Goal: Task Accomplishment & Management: Manage account settings

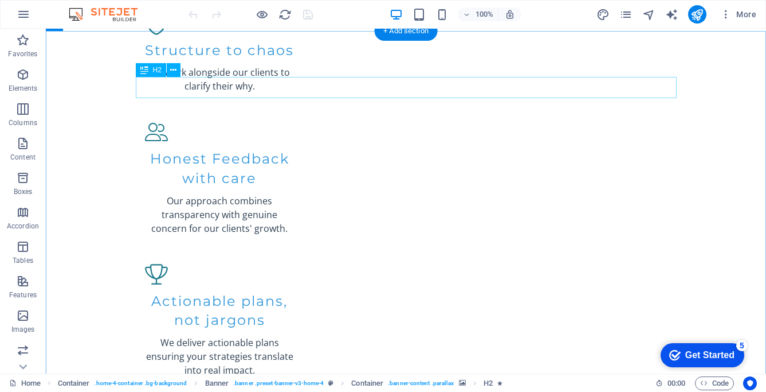
scroll to position [1639, 0]
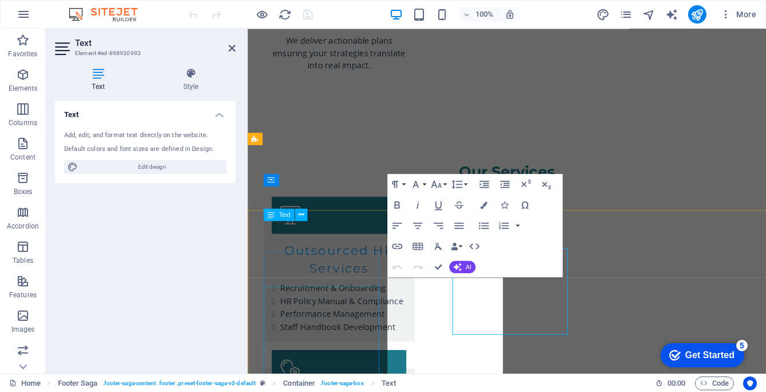
scroll to position [1633, 0]
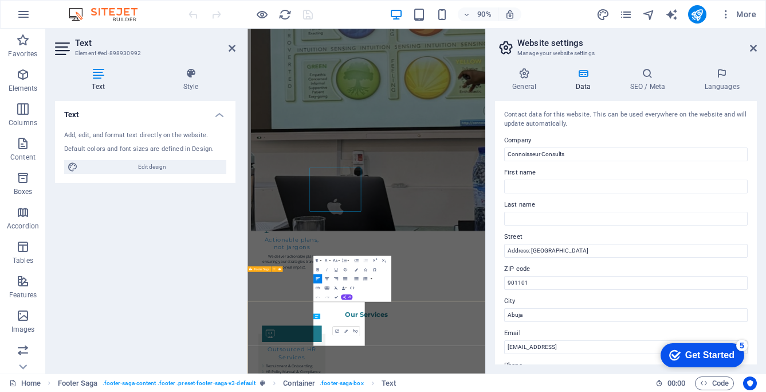
select select "footer"
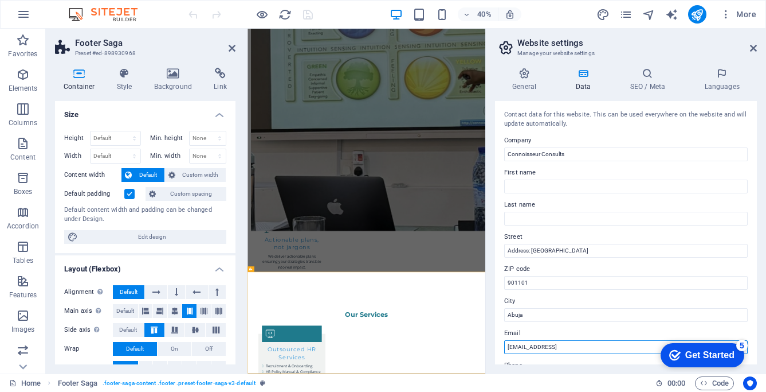
click at [645, 347] on input "[EMAIL_ADDRESS]" at bounding box center [626, 347] width 244 height 14
type input "5"
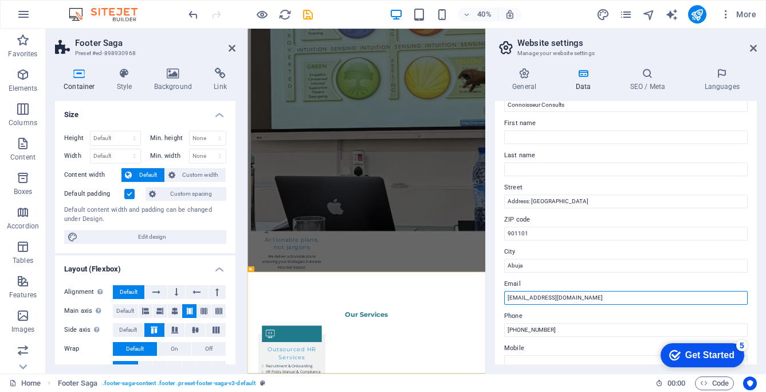
scroll to position [0, 0]
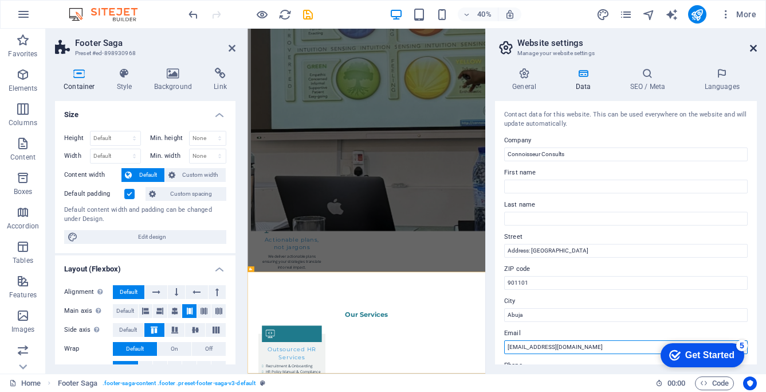
type input "[EMAIL_ADDRESS][DOMAIN_NAME]"
click at [753, 45] on icon at bounding box center [753, 48] width 7 height 9
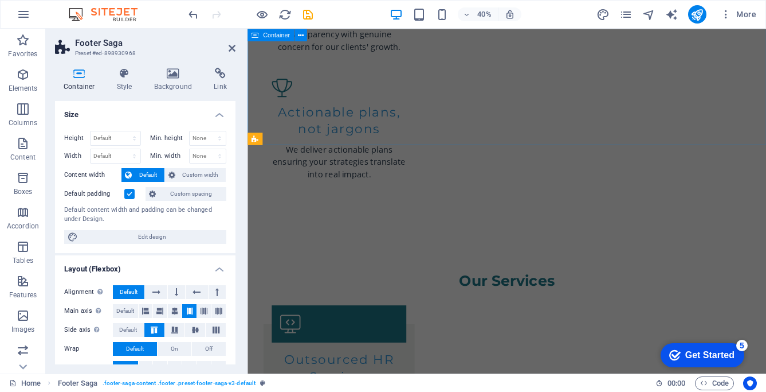
scroll to position [1633, 0]
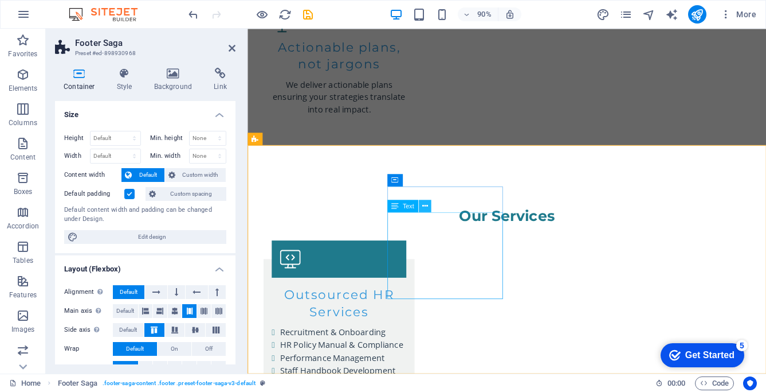
click at [425, 206] on icon at bounding box center [425, 205] width 6 height 11
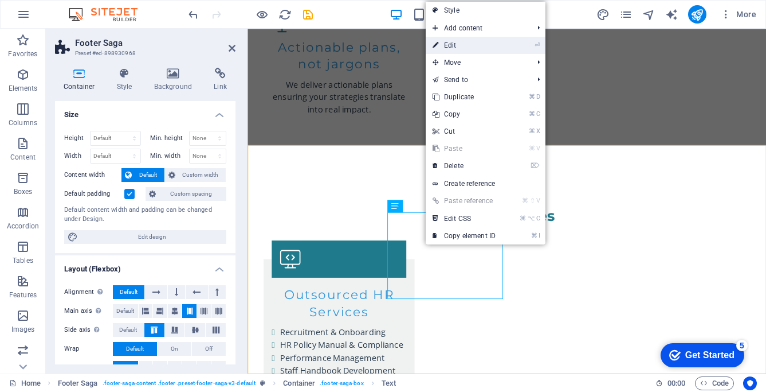
click at [453, 45] on link "⏎ Edit" at bounding box center [464, 45] width 77 height 17
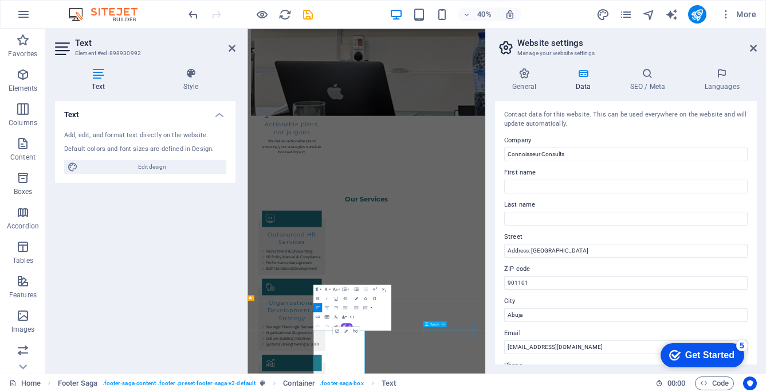
scroll to position [1562, 0]
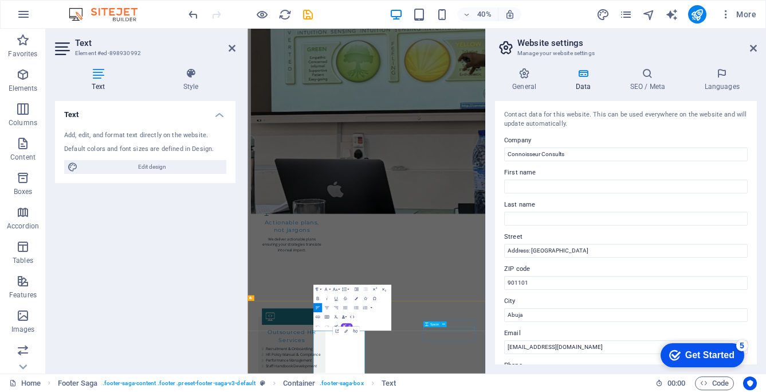
select select "px"
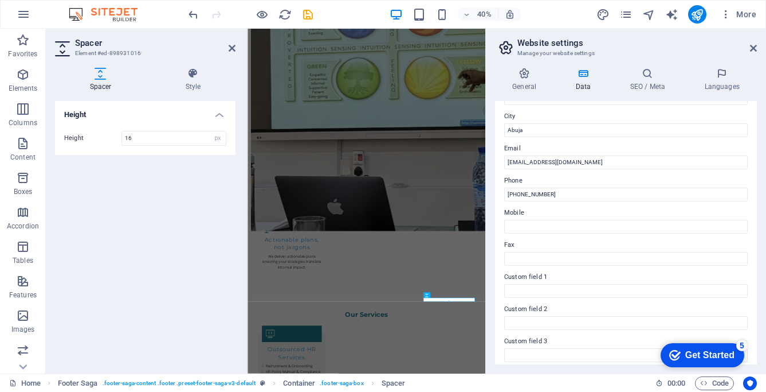
scroll to position [201, 0]
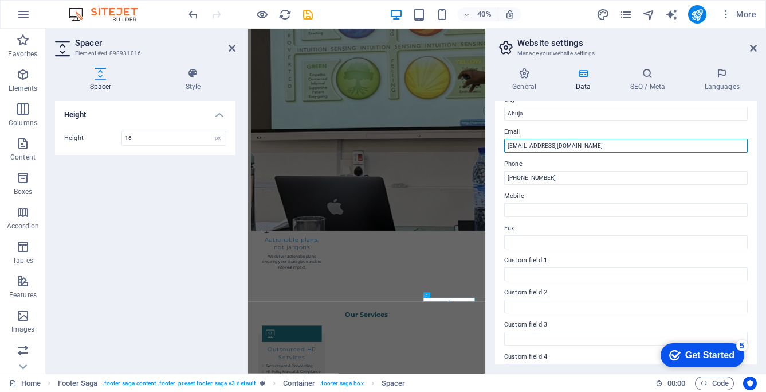
click at [614, 143] on input "[EMAIL_ADDRESS][DOMAIN_NAME]" at bounding box center [626, 146] width 244 height 14
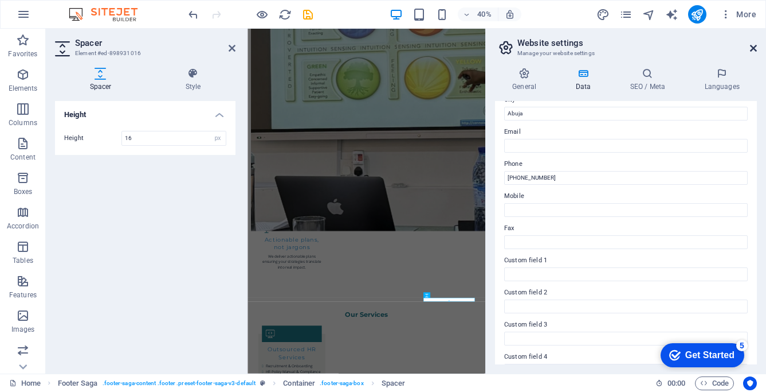
click at [754, 47] on icon at bounding box center [753, 48] width 7 height 9
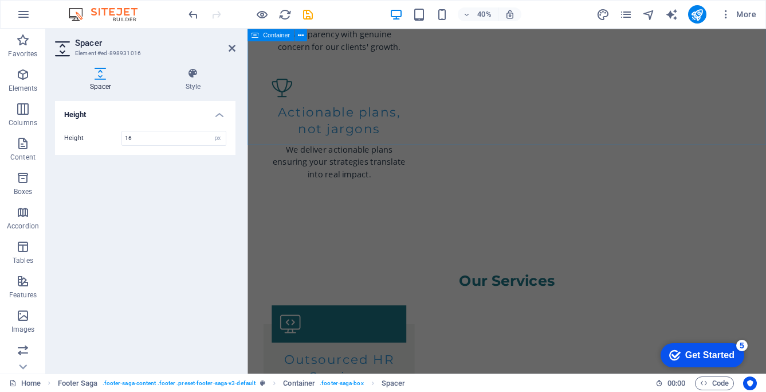
scroll to position [1633, 0]
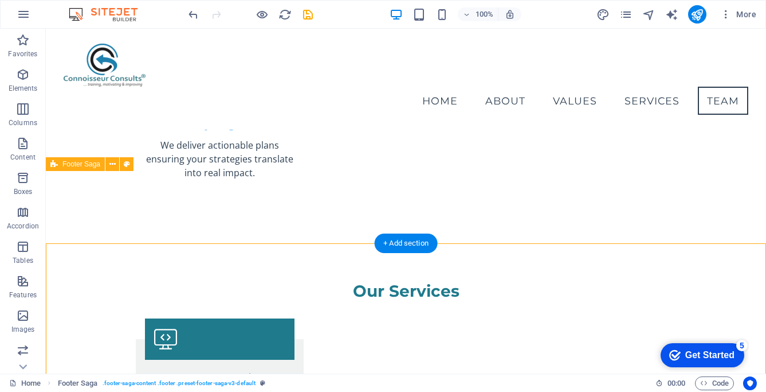
scroll to position [1514, 0]
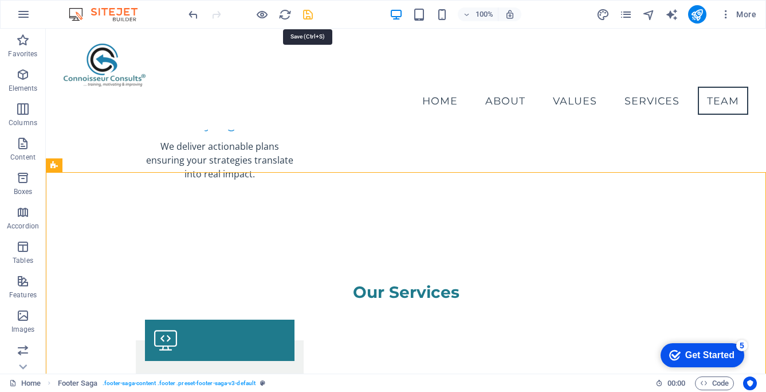
click at [308, 17] on icon "save" at bounding box center [308, 14] width 13 height 13
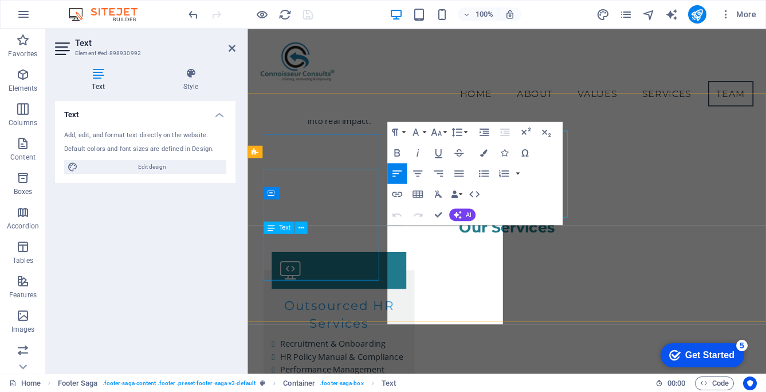
scroll to position [1619, 0]
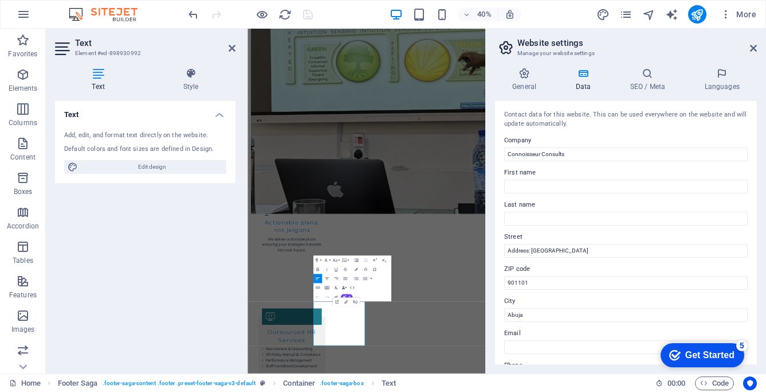
scroll to position [287, 0]
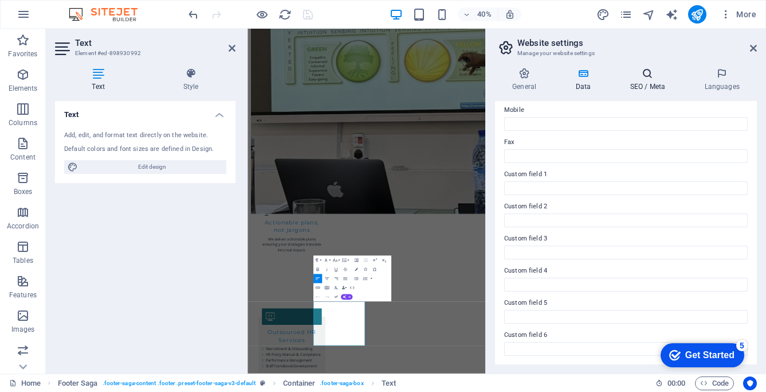
click at [646, 76] on icon at bounding box center [648, 73] width 70 height 11
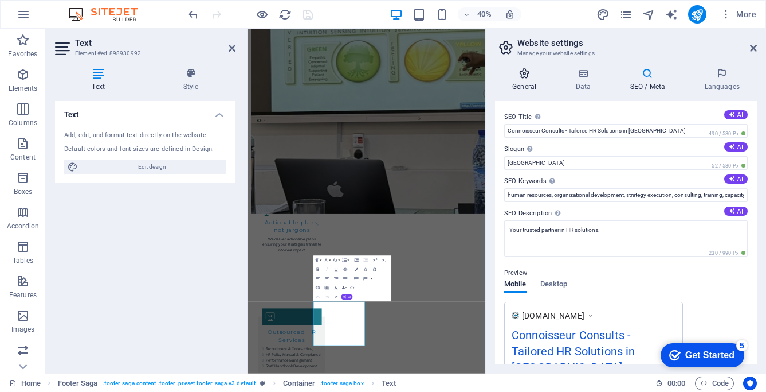
click at [520, 79] on icon at bounding box center [524, 73] width 58 height 11
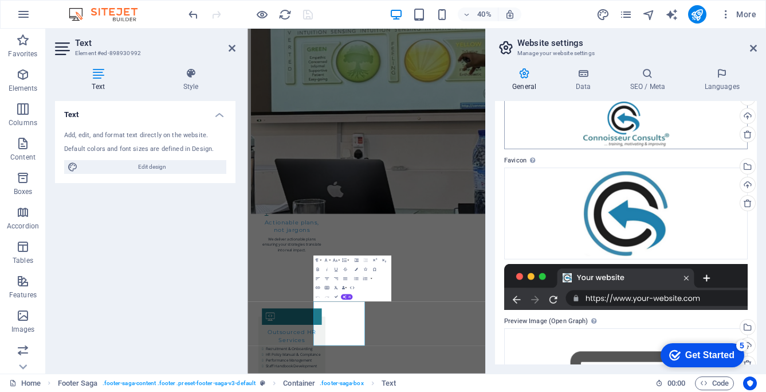
scroll to position [11, 0]
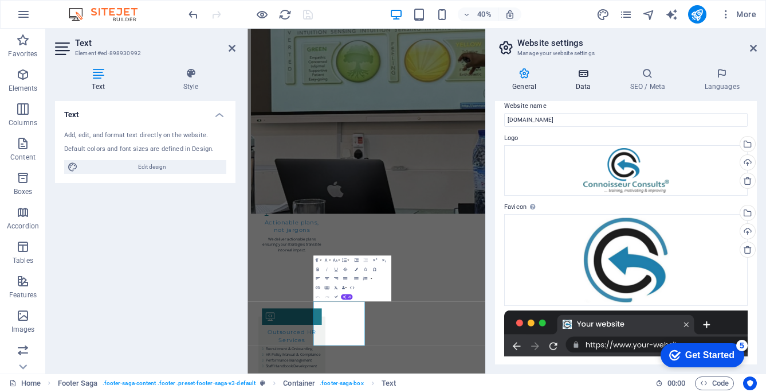
click at [593, 77] on icon at bounding box center [583, 73] width 50 height 11
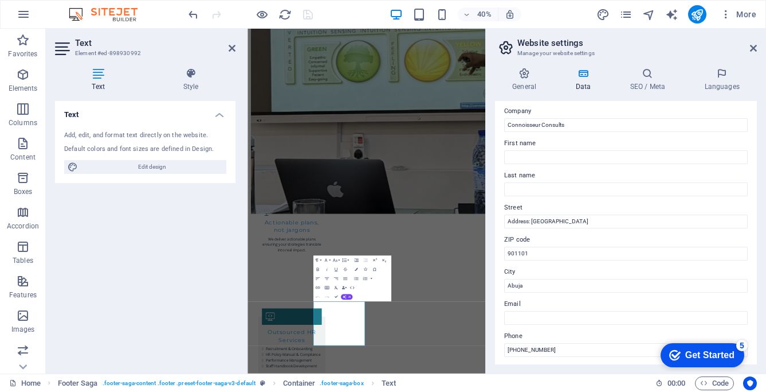
scroll to position [28, 0]
click at [754, 47] on icon at bounding box center [753, 48] width 7 height 9
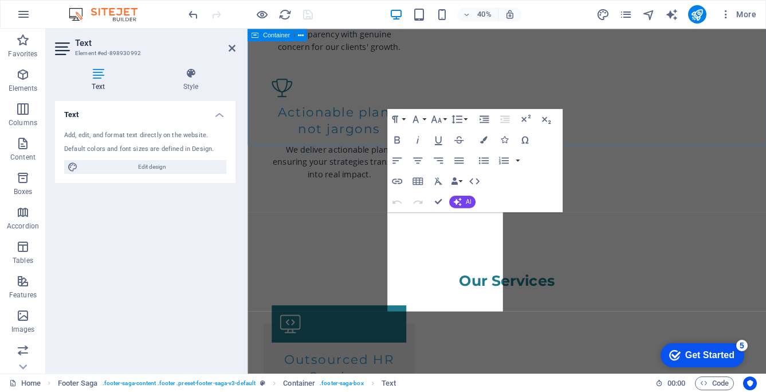
scroll to position [1633, 0]
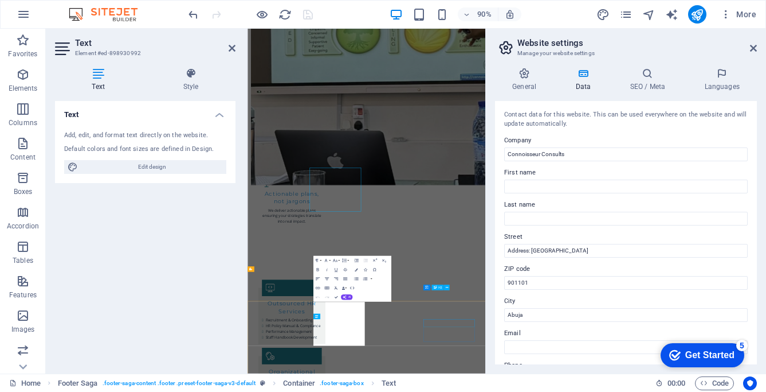
scroll to position [1562, 0]
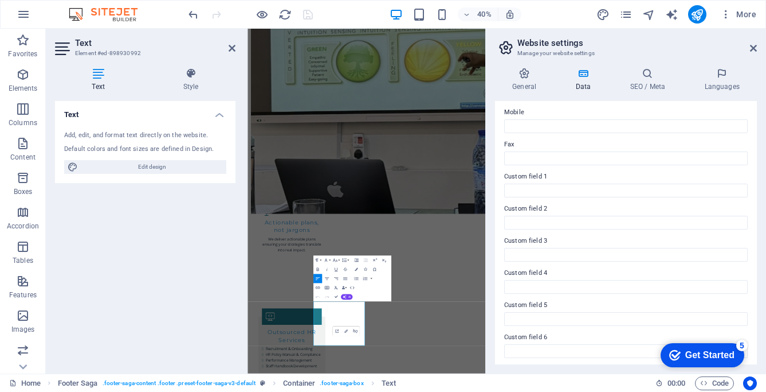
scroll to position [287, 0]
click at [753, 46] on icon at bounding box center [753, 48] width 7 height 9
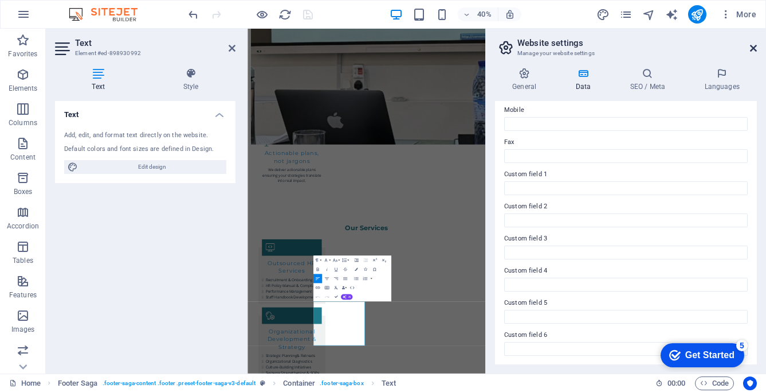
scroll to position [1633, 0]
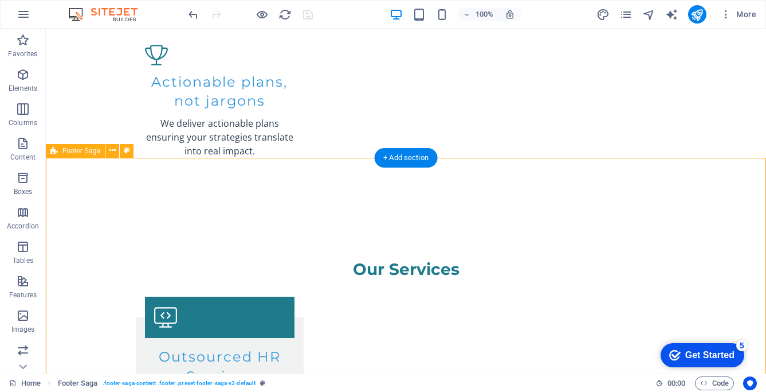
scroll to position [1633, 0]
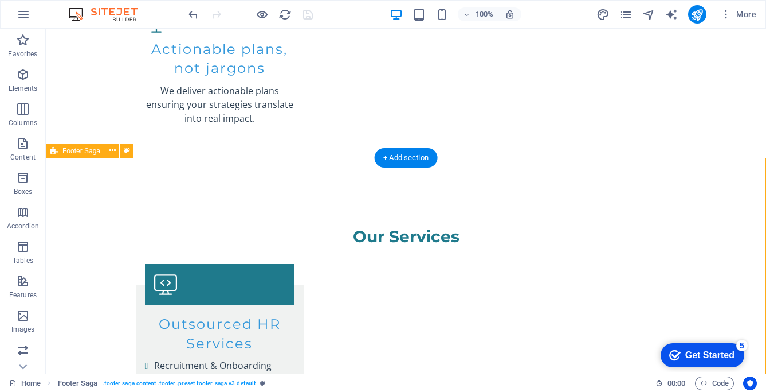
select select "footer"
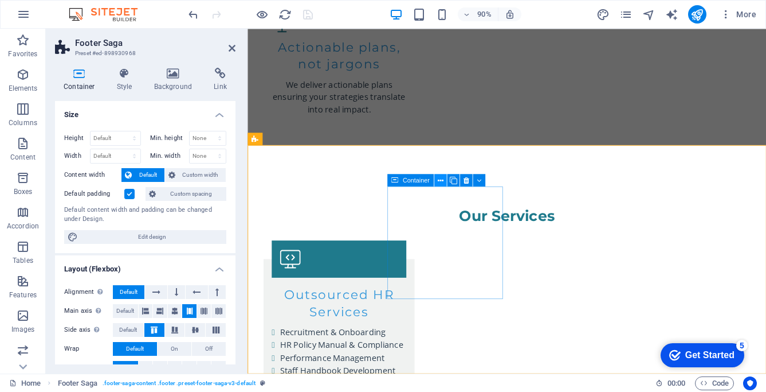
click at [441, 179] on icon at bounding box center [440, 180] width 6 height 11
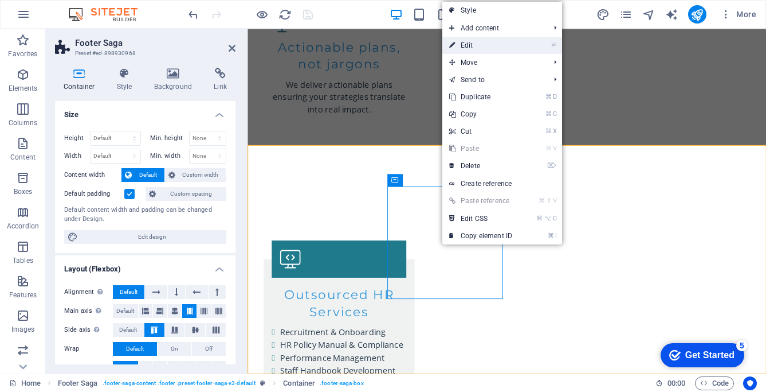
click at [478, 45] on link "⏎ Edit" at bounding box center [481, 45] width 77 height 17
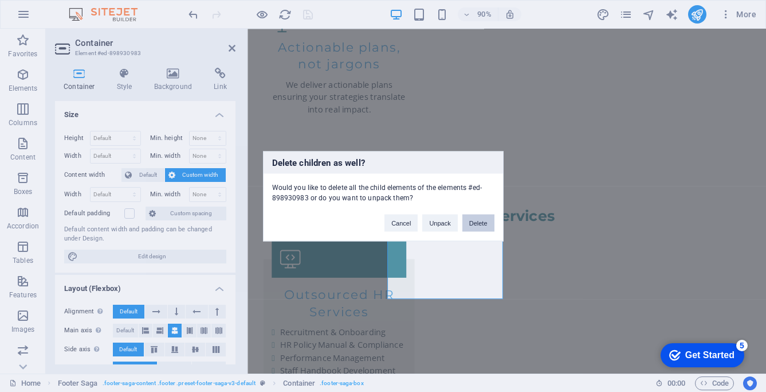
click at [478, 222] on button "Delete" at bounding box center [479, 222] width 32 height 17
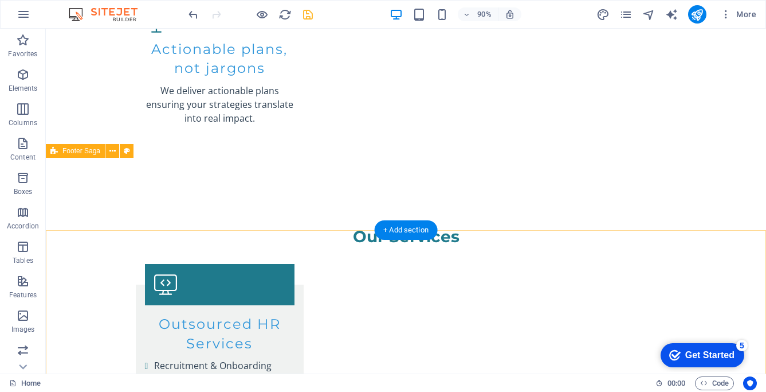
scroll to position [1601, 0]
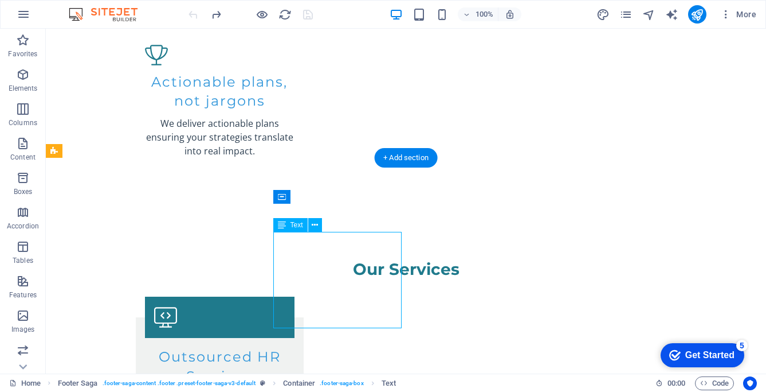
scroll to position [1633, 0]
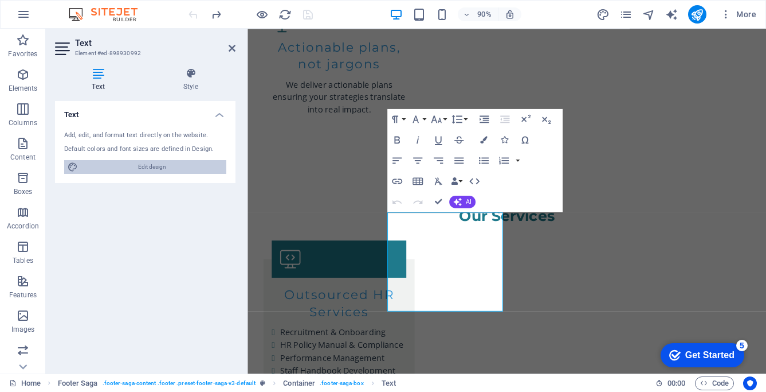
click at [202, 167] on span "Edit design" at bounding box center [152, 167] width 142 height 14
select select "px"
select select "200"
select select "px"
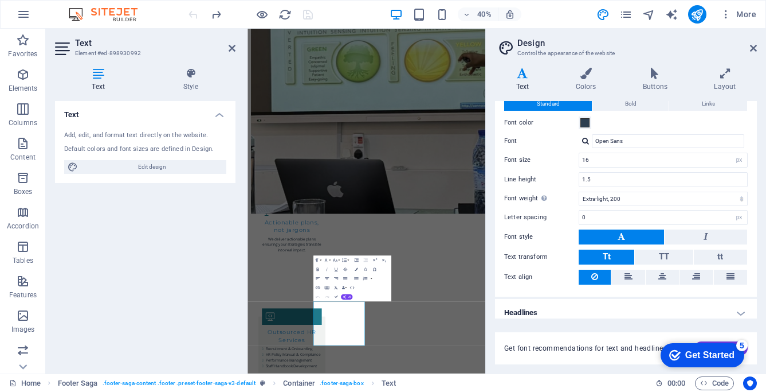
scroll to position [43, 0]
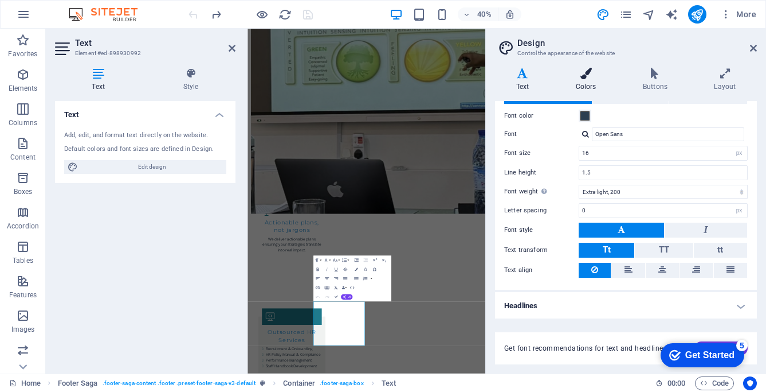
click at [585, 73] on icon at bounding box center [586, 73] width 62 height 11
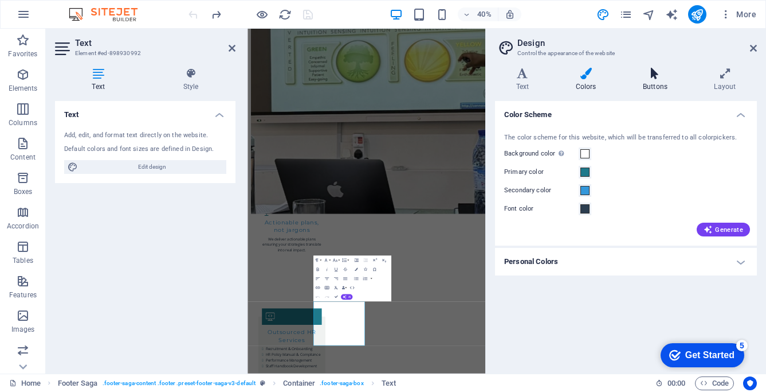
click at [655, 77] on icon at bounding box center [655, 73] width 67 height 11
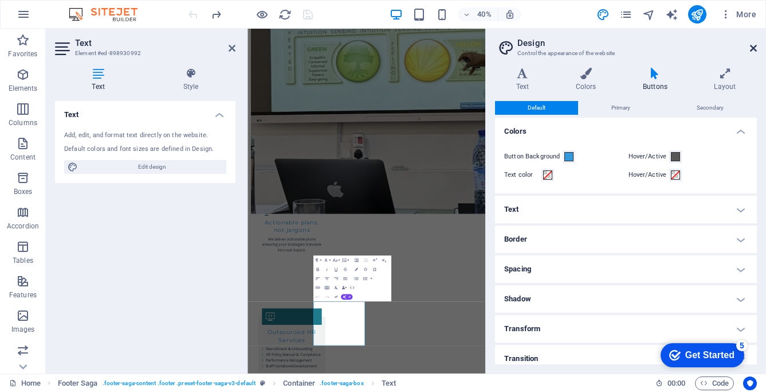
click at [753, 45] on icon at bounding box center [753, 48] width 7 height 9
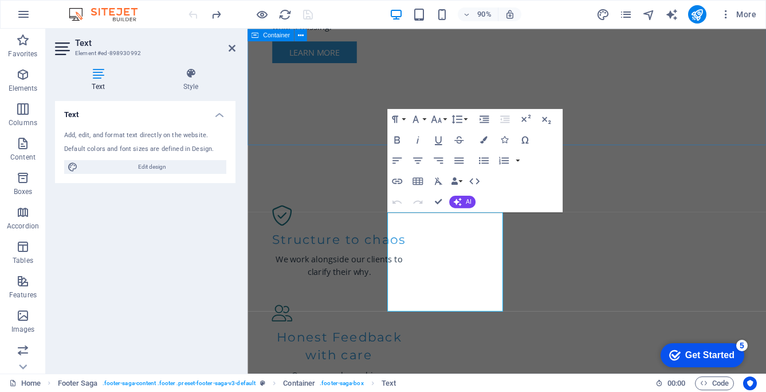
scroll to position [1633, 0]
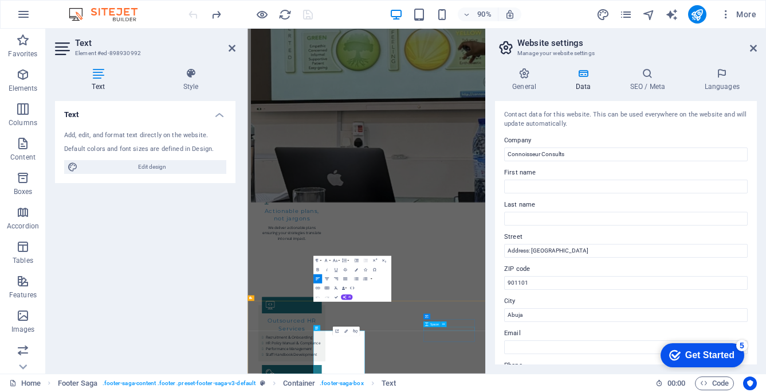
scroll to position [1562, 0]
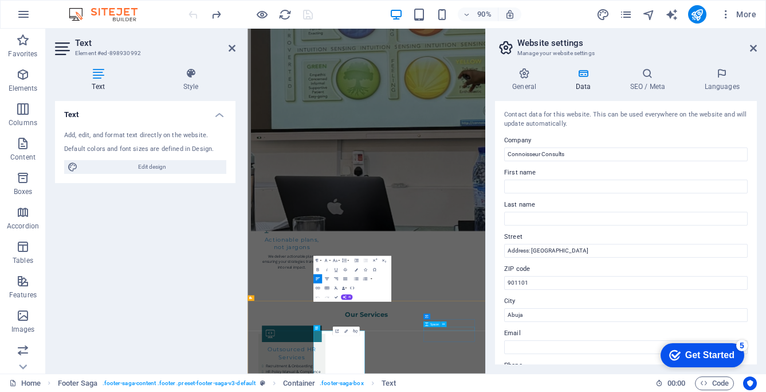
select select "px"
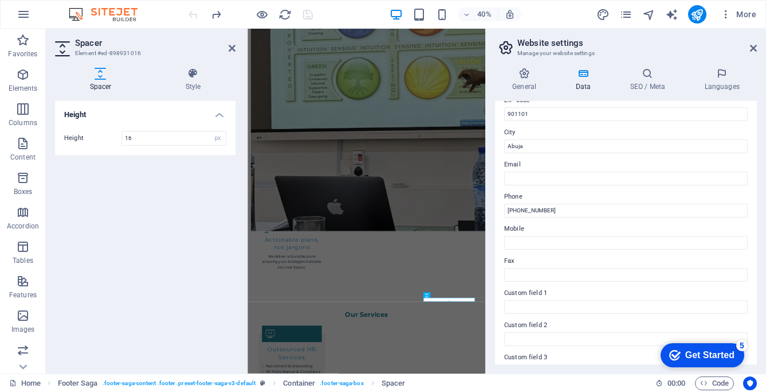
scroll to position [167, 0]
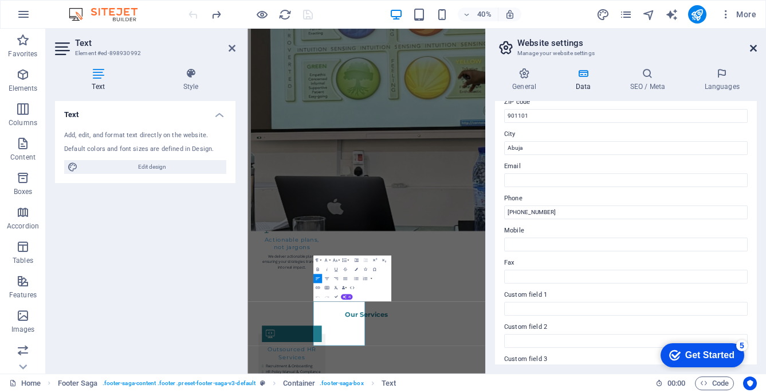
click at [754, 47] on icon at bounding box center [753, 48] width 7 height 9
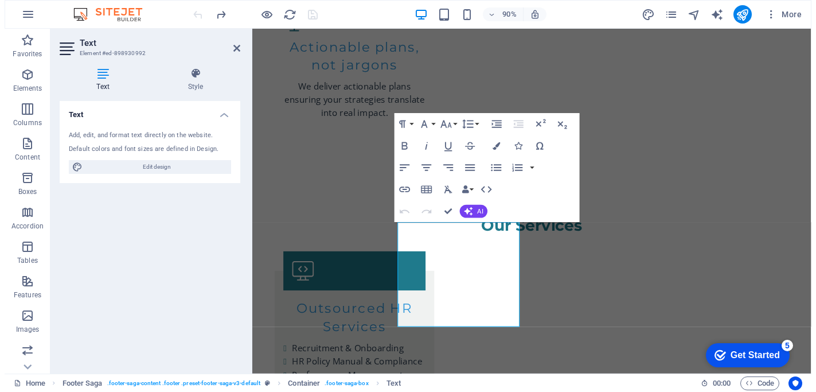
scroll to position [1601, 0]
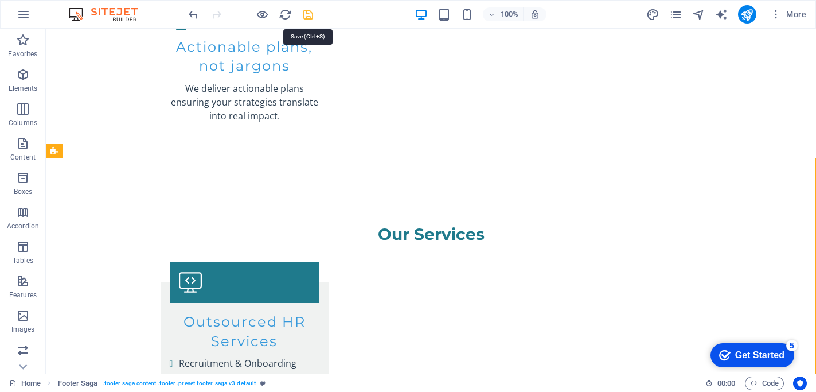
click at [307, 14] on icon "save" at bounding box center [308, 14] width 13 height 13
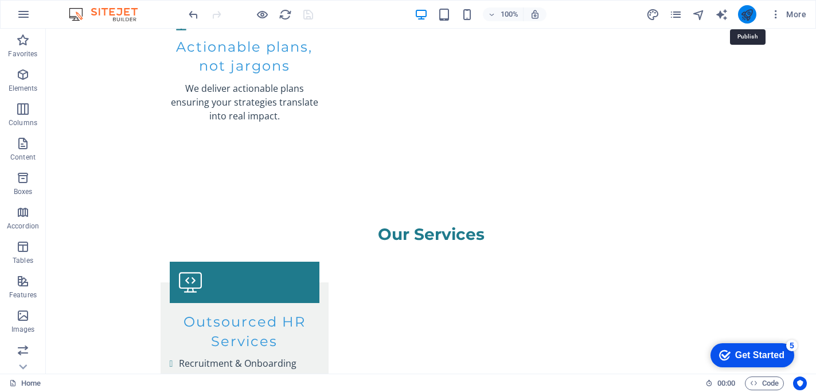
click at [748, 15] on icon "publish" at bounding box center [746, 14] width 13 height 13
